Goal: Use online tool/utility: Use online tool/utility

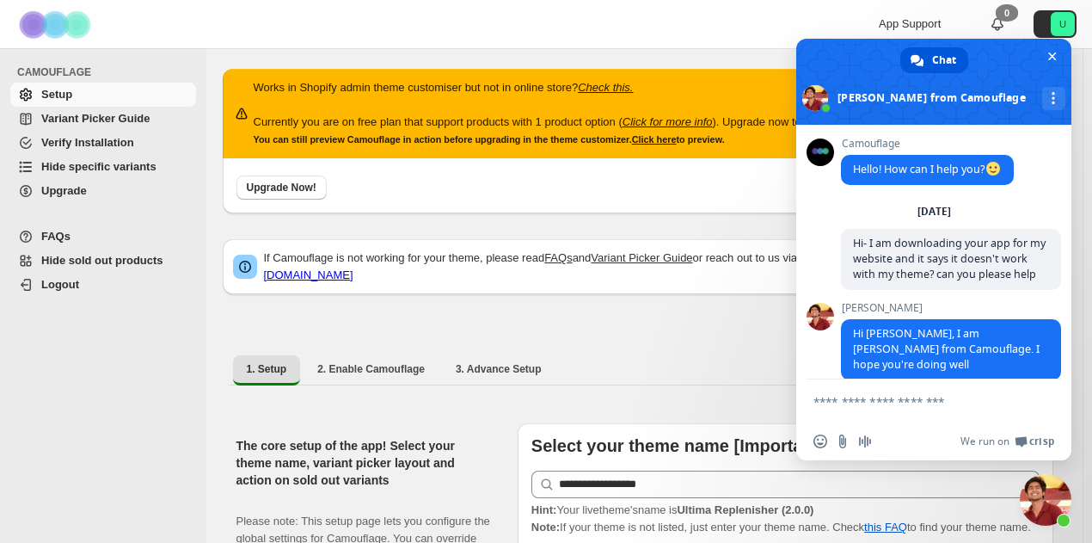
scroll to position [2930, 0]
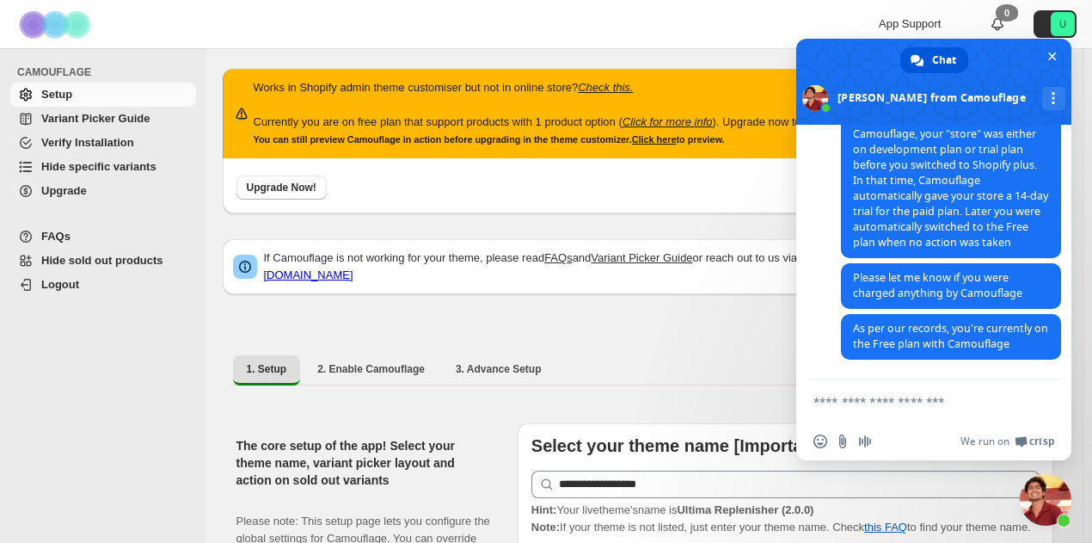
click at [71, 169] on span "Hide specific variants" at bounding box center [98, 166] width 115 height 13
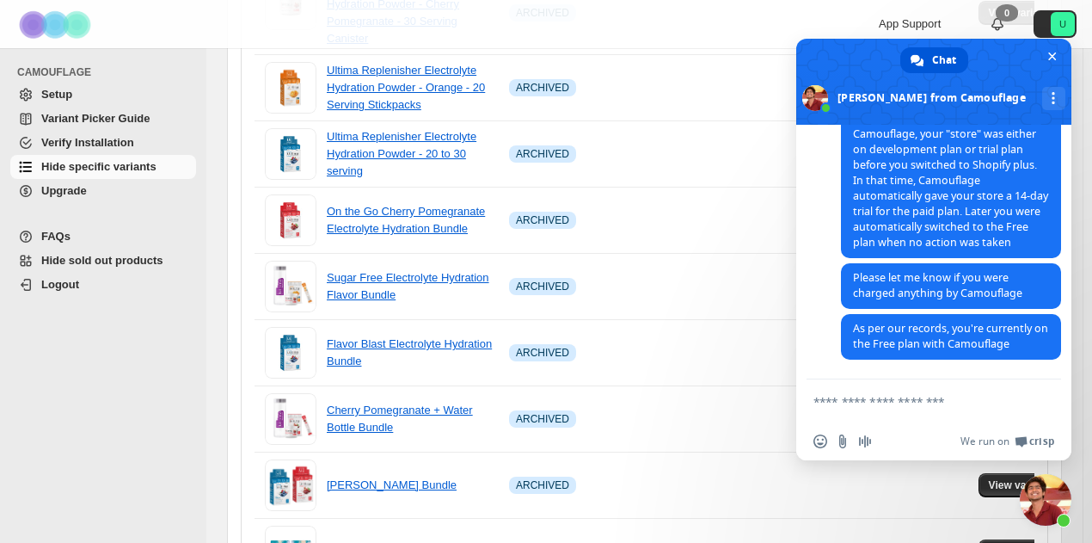
scroll to position [313, 0]
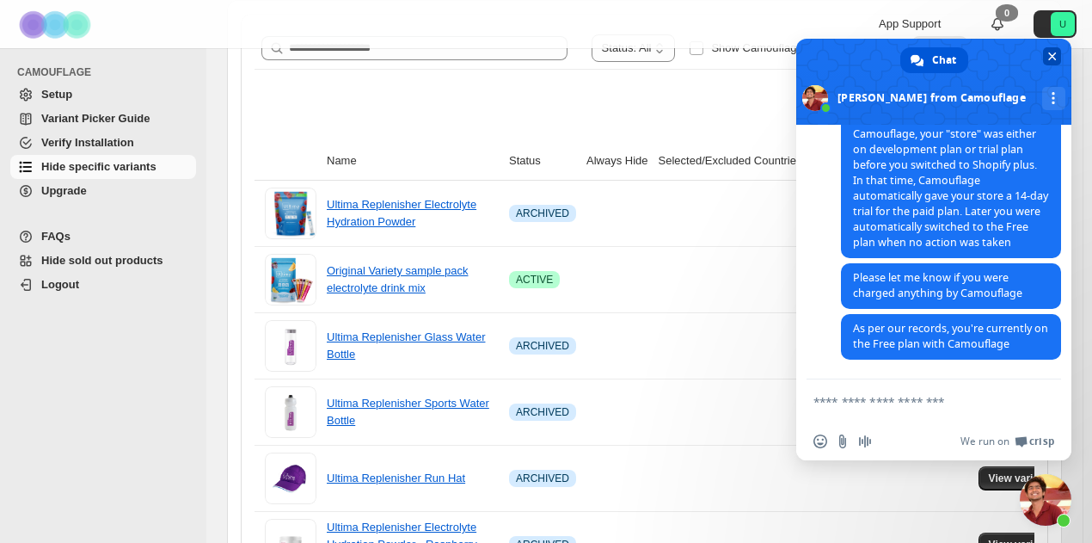
click at [1054, 53] on span "Close chat" at bounding box center [1052, 56] width 9 height 9
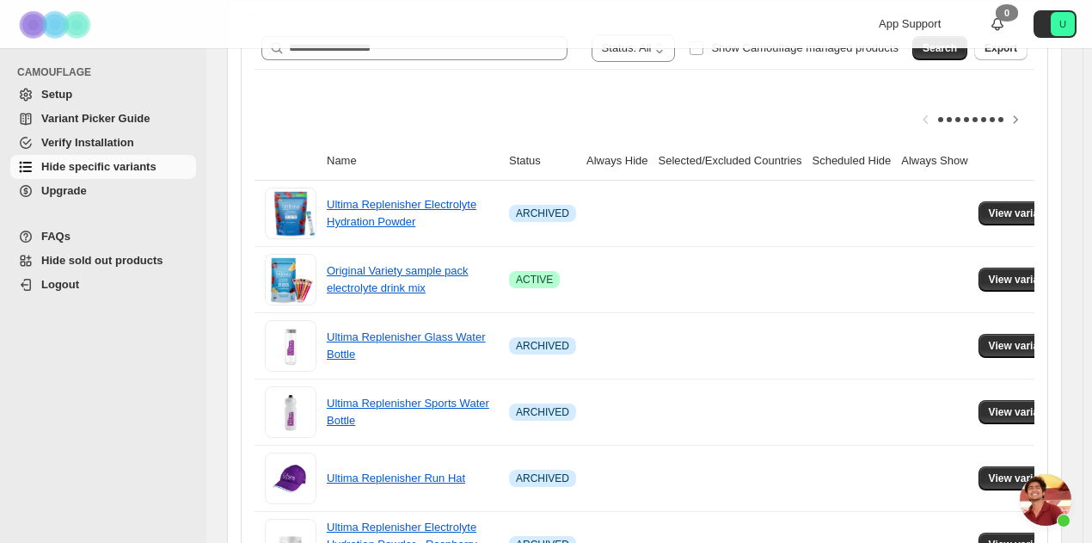
scroll to position [0, 0]
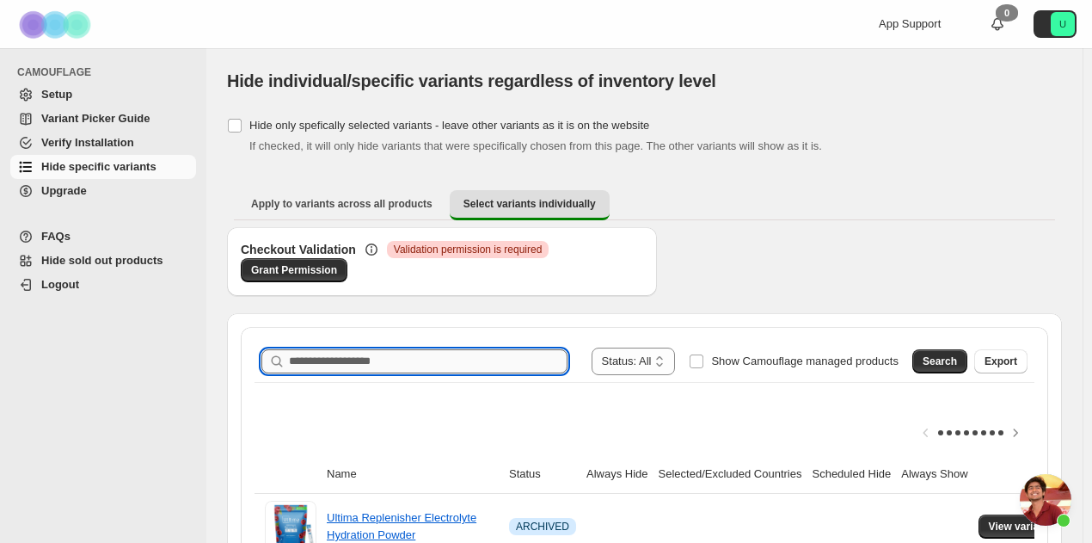
click at [351, 364] on input "Search product name" at bounding box center [428, 361] width 279 height 24
type input "*********"
click at [939, 359] on span "Search" at bounding box center [940, 361] width 34 height 14
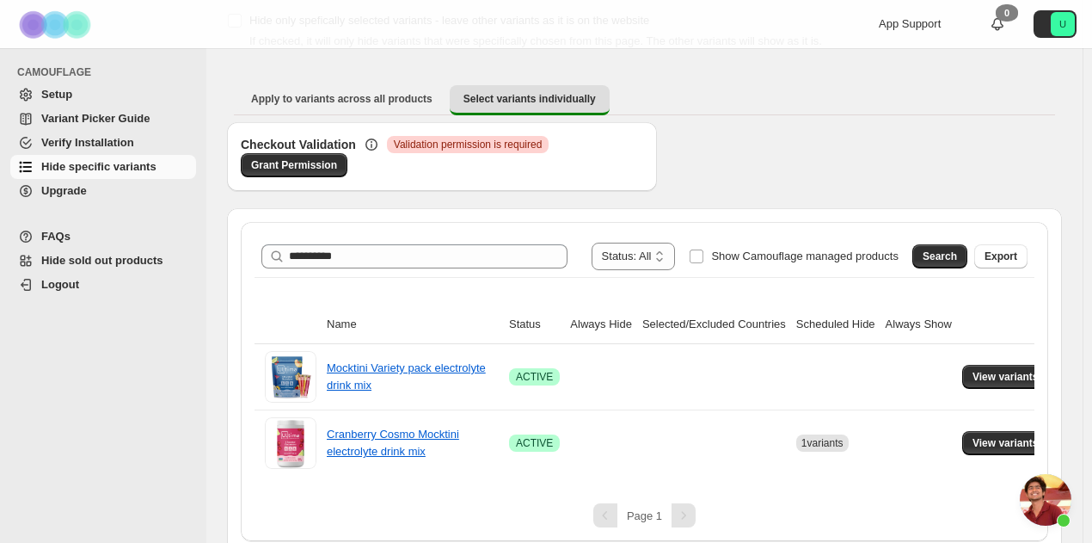
scroll to position [115, 0]
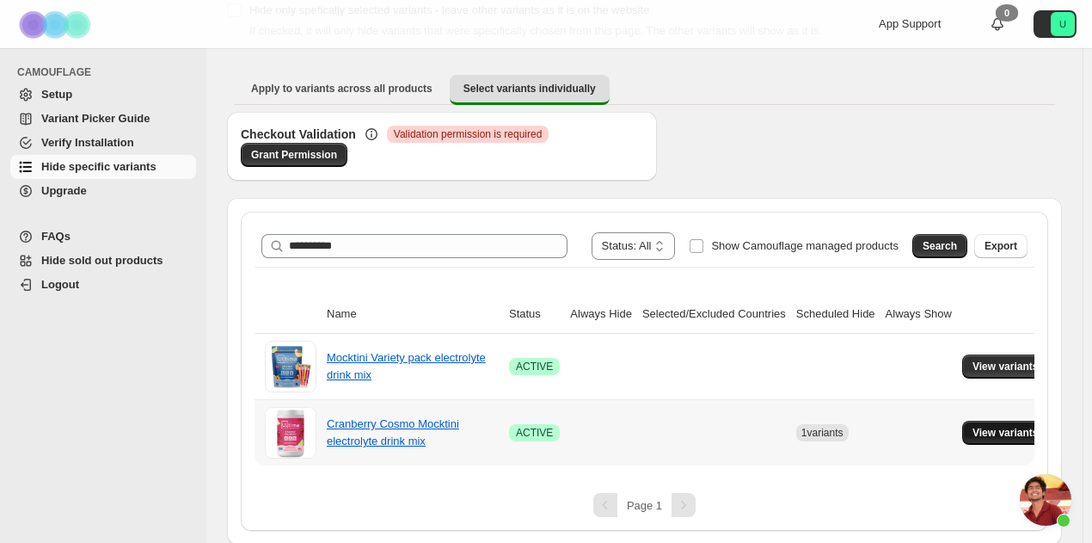
click at [1000, 429] on span "View variants" at bounding box center [1006, 433] width 66 height 14
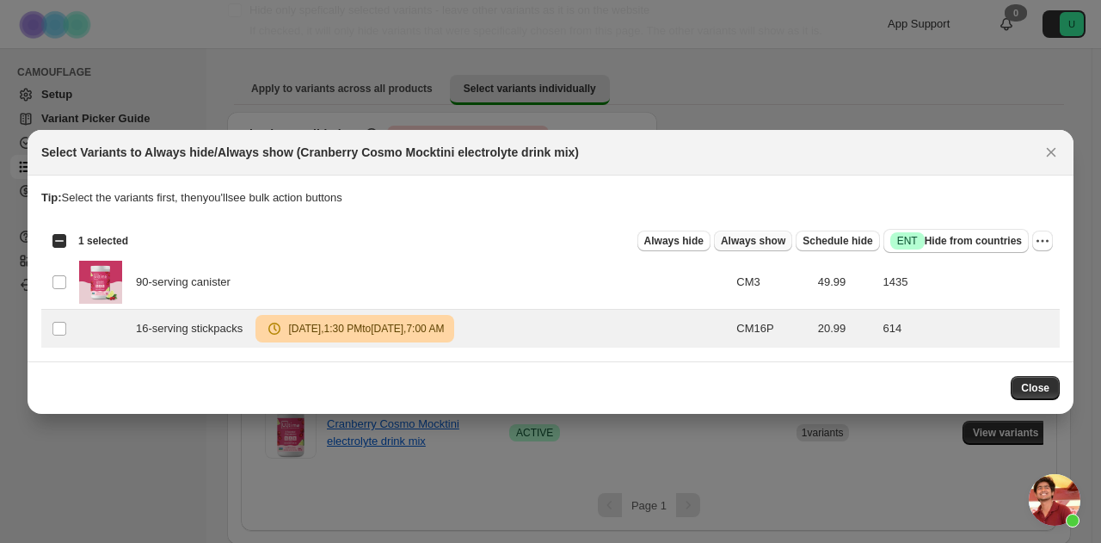
click at [755, 249] on button "Always show" at bounding box center [753, 241] width 78 height 21
